Goal: Information Seeking & Learning: Understand process/instructions

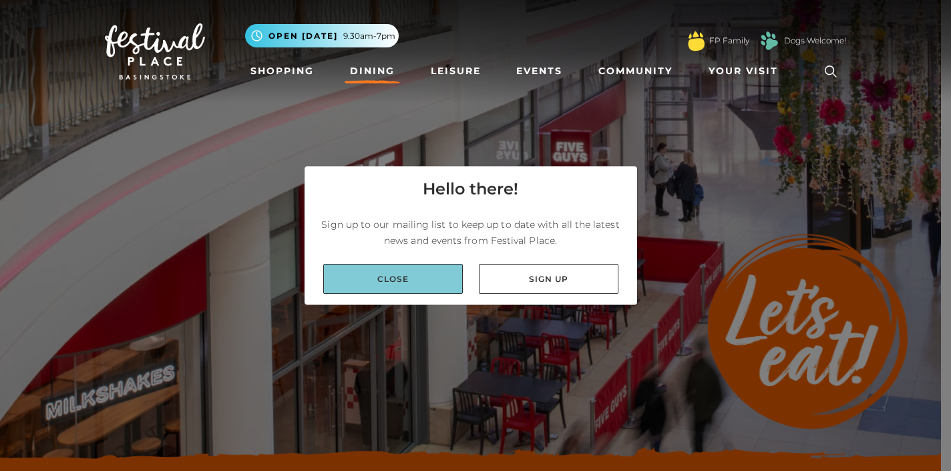
click at [437, 287] on link "Close" at bounding box center [393, 279] width 140 height 30
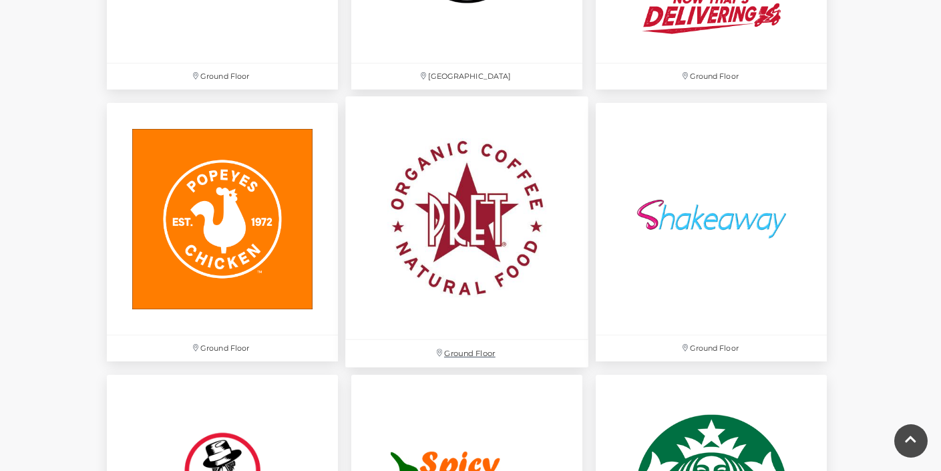
scroll to position [3772, 0]
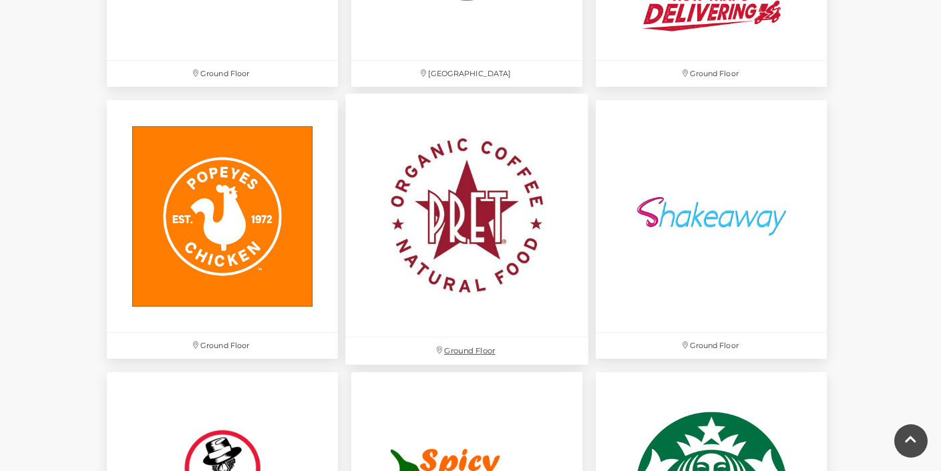
drag, startPoint x: 433, startPoint y: 297, endPoint x: 439, endPoint y: 262, distance: 34.6
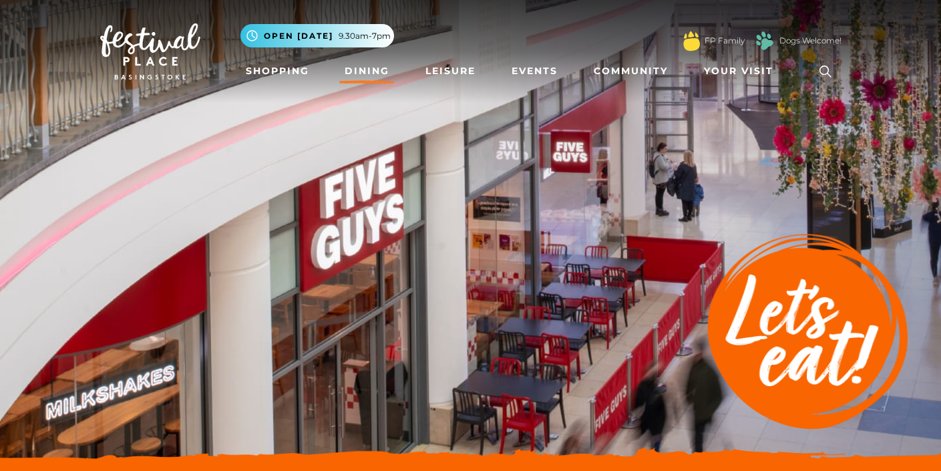
scroll to position [0, 0]
click at [136, 41] on img at bounding box center [150, 51] width 100 height 56
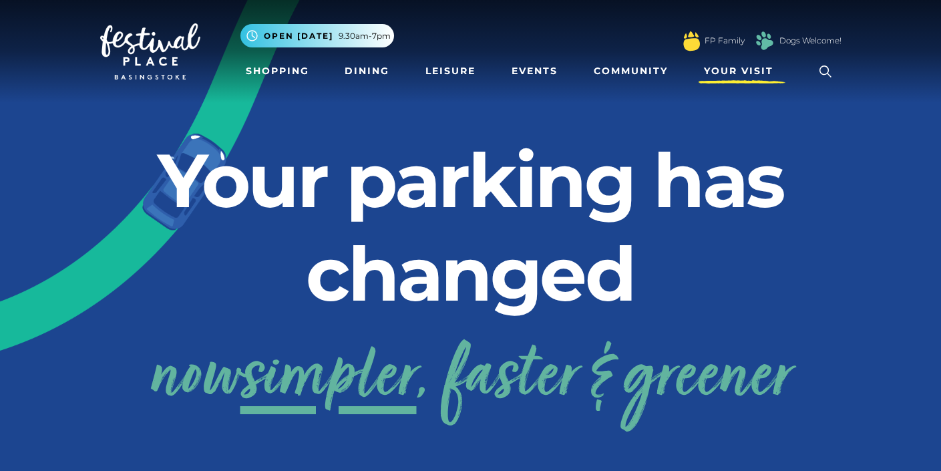
click at [724, 69] on span "Your Visit" at bounding box center [738, 71] width 69 height 14
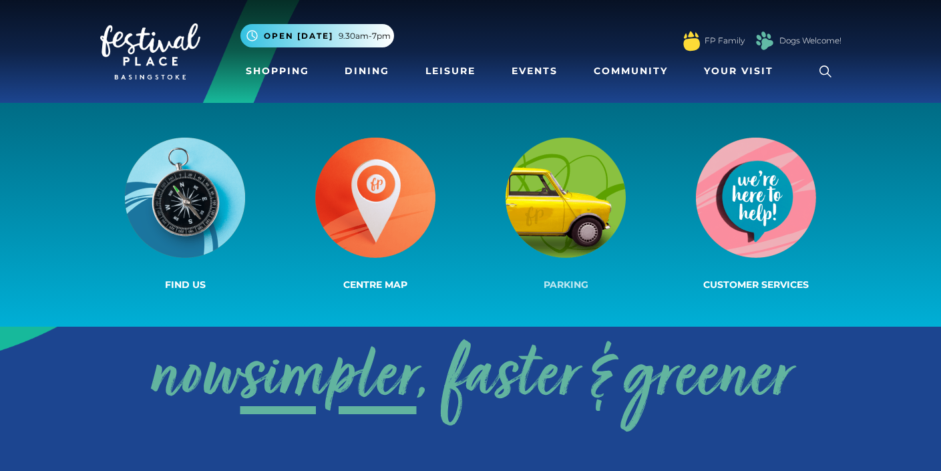
click at [576, 205] on img at bounding box center [566, 198] width 120 height 120
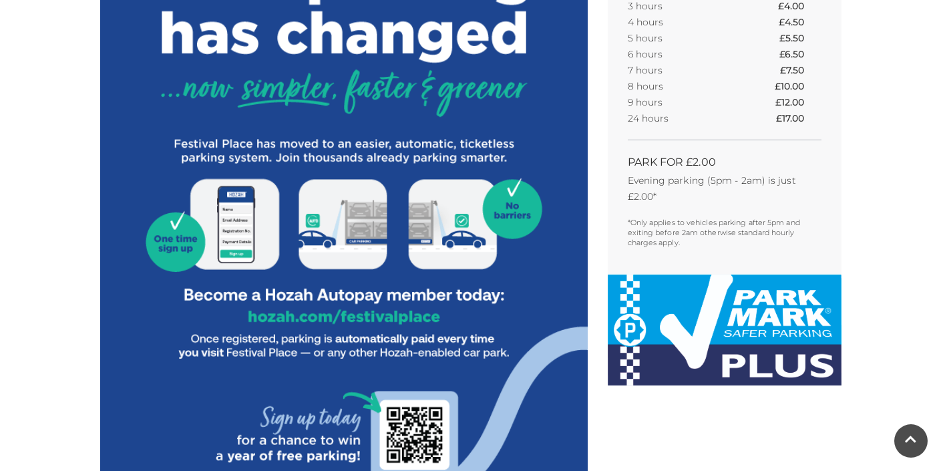
scroll to position [610, 0]
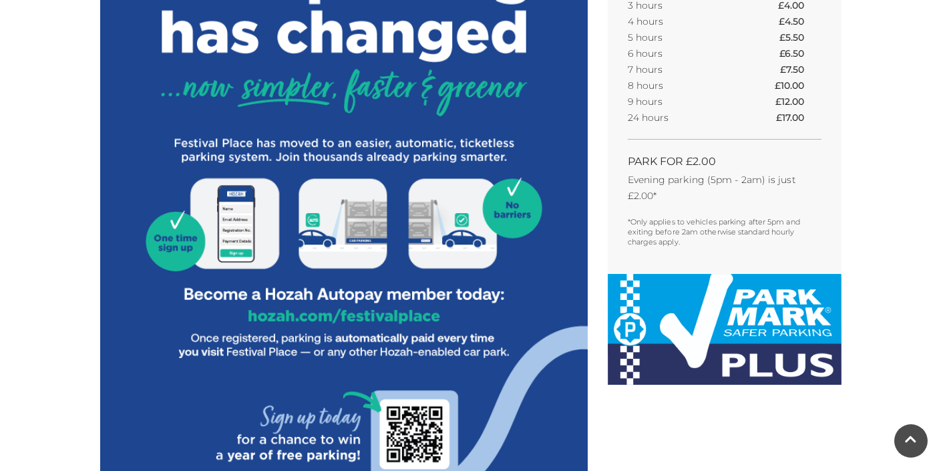
drag, startPoint x: 576, startPoint y: 205, endPoint x: 425, endPoint y: 63, distance: 207.4
click at [425, 63] on img at bounding box center [344, 291] width 488 height 1014
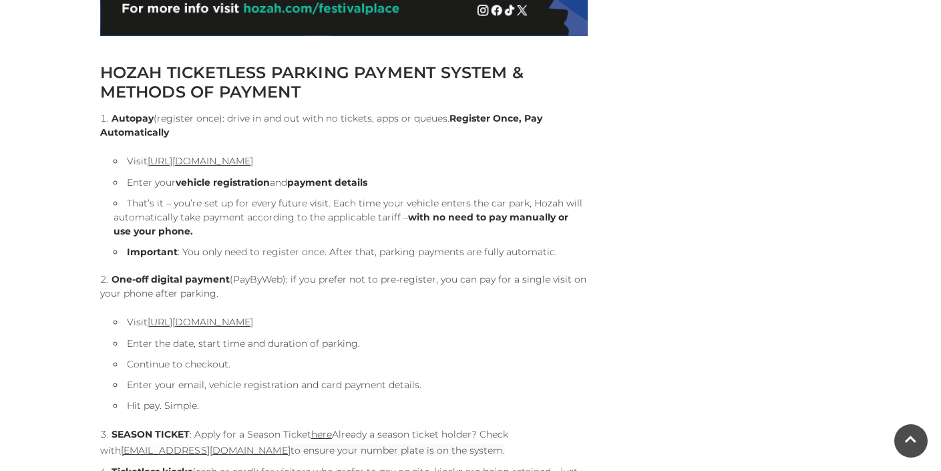
scroll to position [1374, 0]
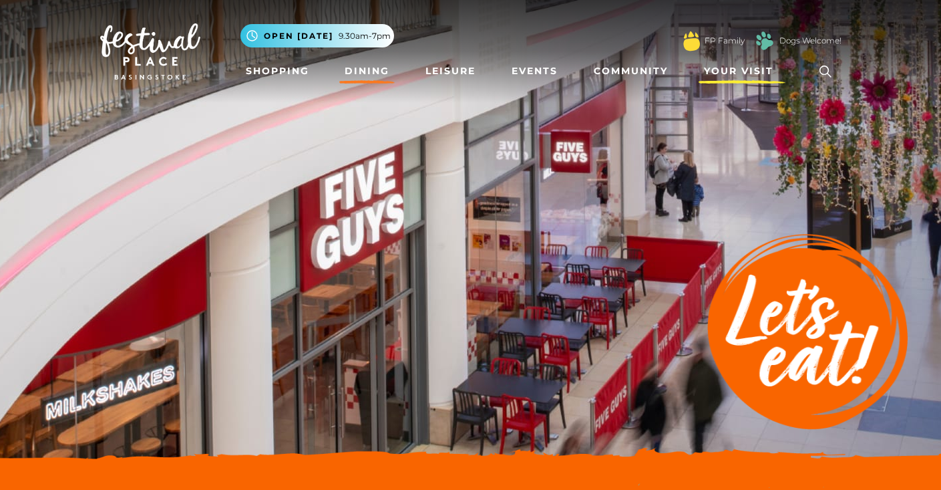
click at [751, 63] on link "Your Visit" at bounding box center [742, 71] width 87 height 25
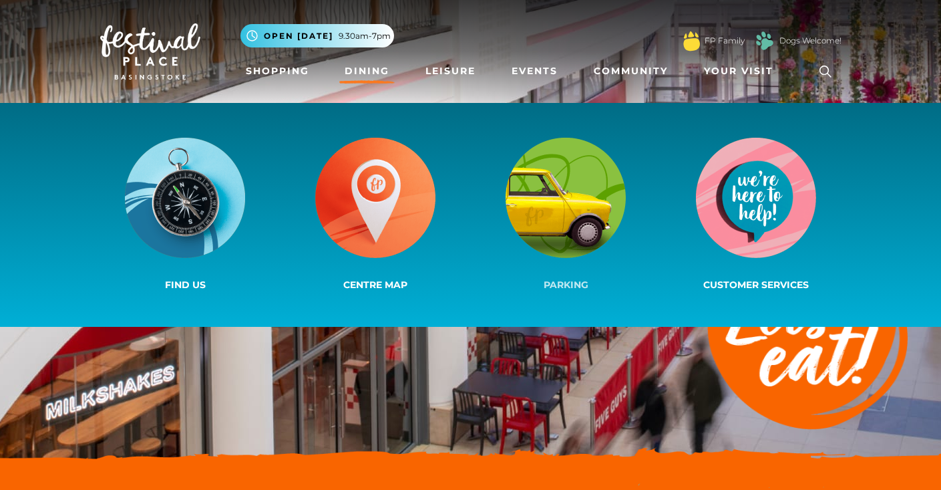
click at [588, 213] on img at bounding box center [566, 198] width 120 height 120
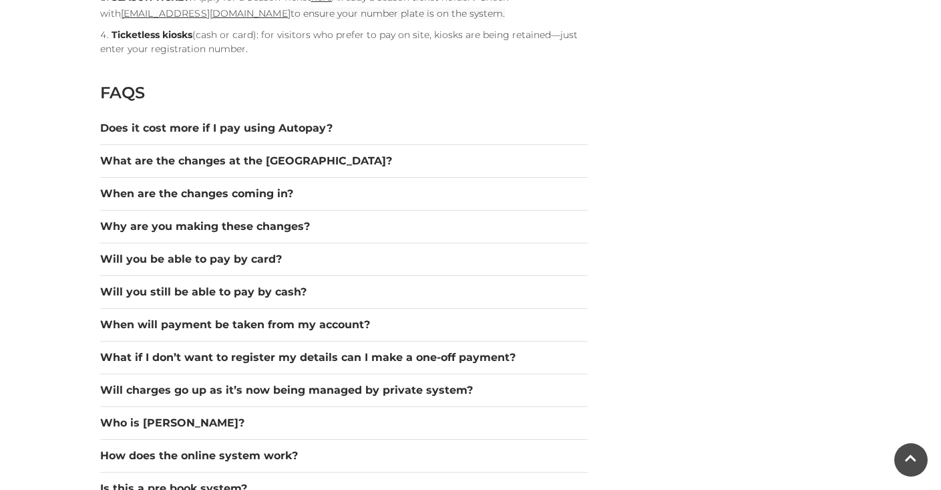
scroll to position [1810, 0]
click at [303, 130] on button "Does it cost more if I pay using Autopay?" at bounding box center [344, 128] width 488 height 16
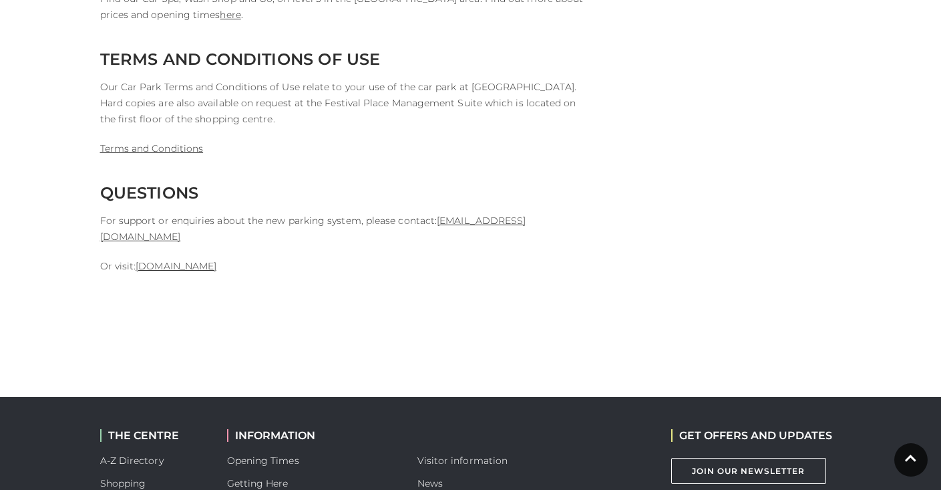
scroll to position [3560, 0]
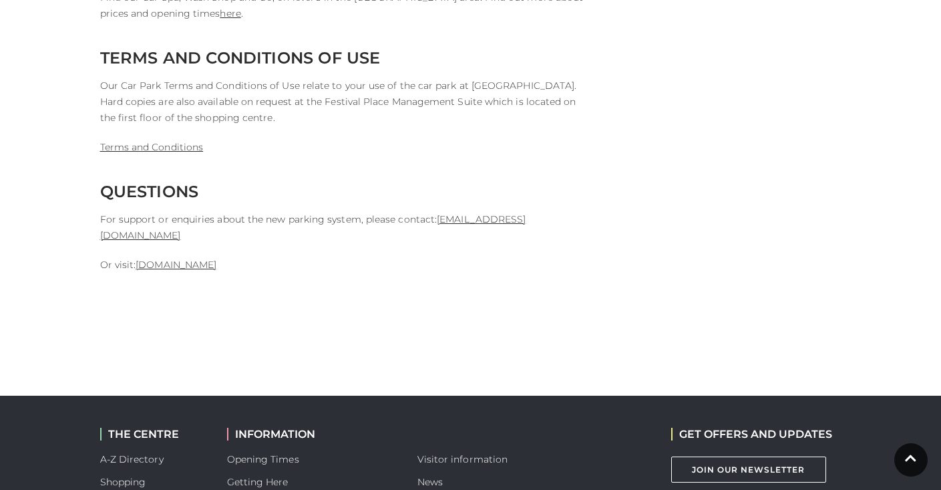
click at [308, 139] on p "Terms and Conditions" at bounding box center [344, 147] width 488 height 16
